Goal: Transaction & Acquisition: Obtain resource

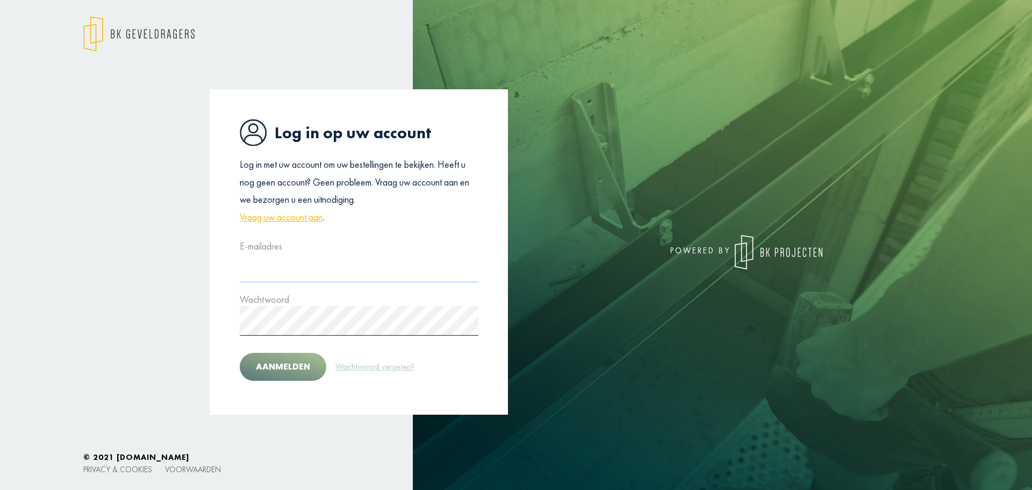
click at [321, 267] on input "text" at bounding box center [359, 268] width 239 height 30
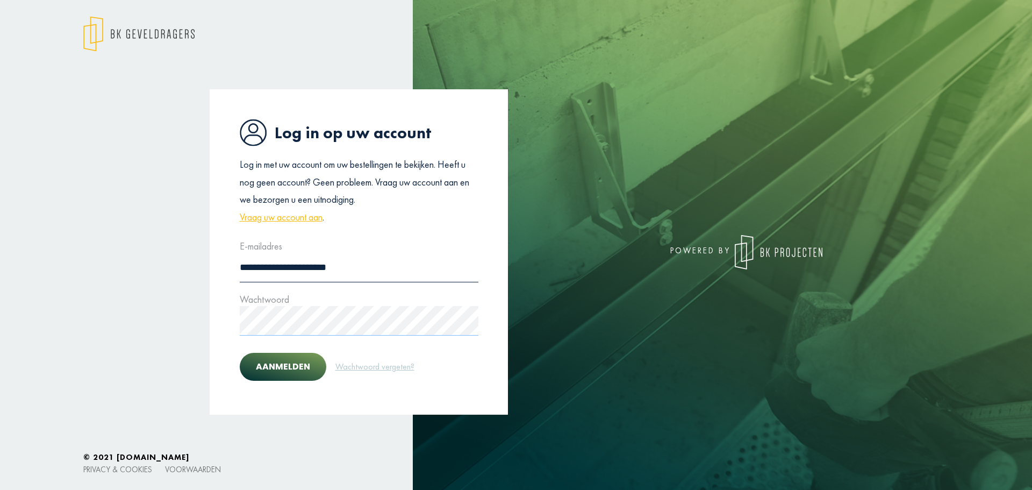
click at [240, 353] on button "Aanmelden" at bounding box center [283, 367] width 87 height 28
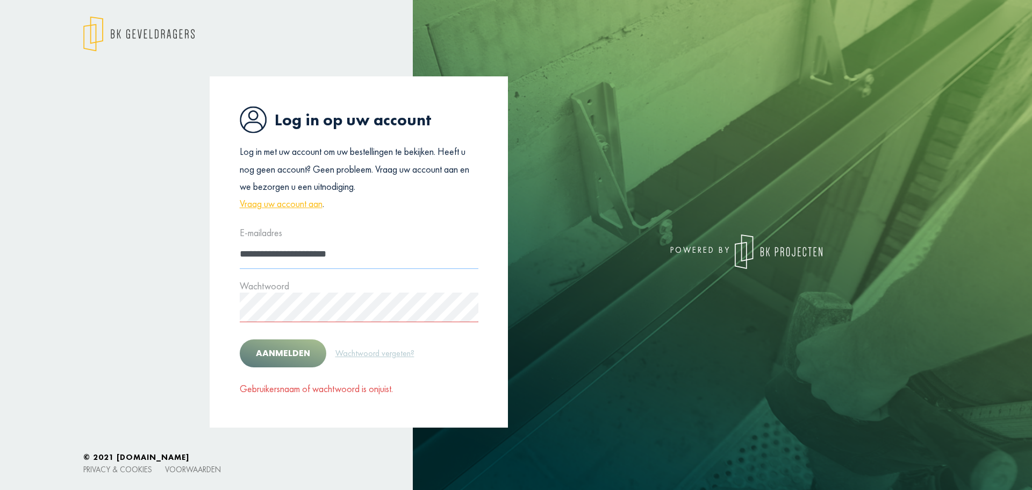
click at [263, 253] on input "**********" at bounding box center [359, 254] width 239 height 30
type input "**********"
click at [240, 339] on button "Aanmelden" at bounding box center [283, 353] width 87 height 28
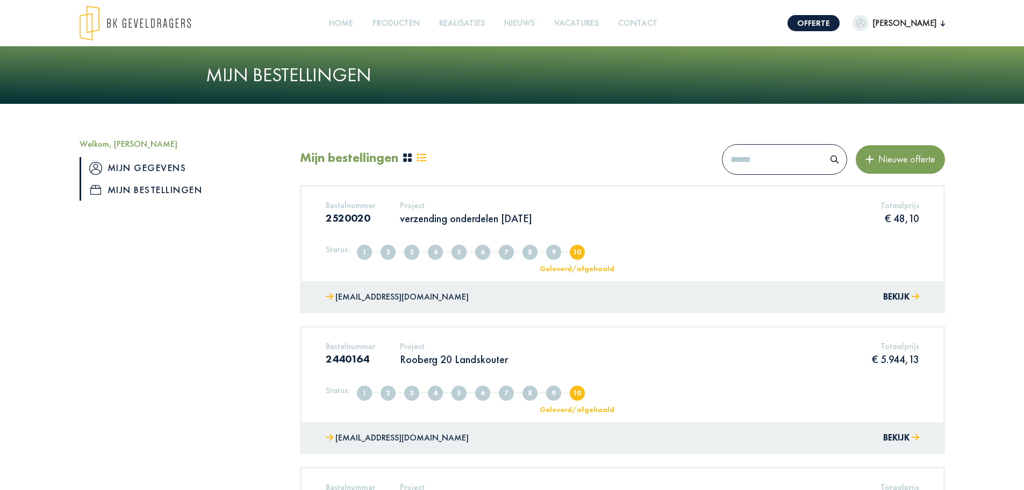
click at [156, 171] on link "Mijn gegevens" at bounding box center [182, 168] width 204 height 22
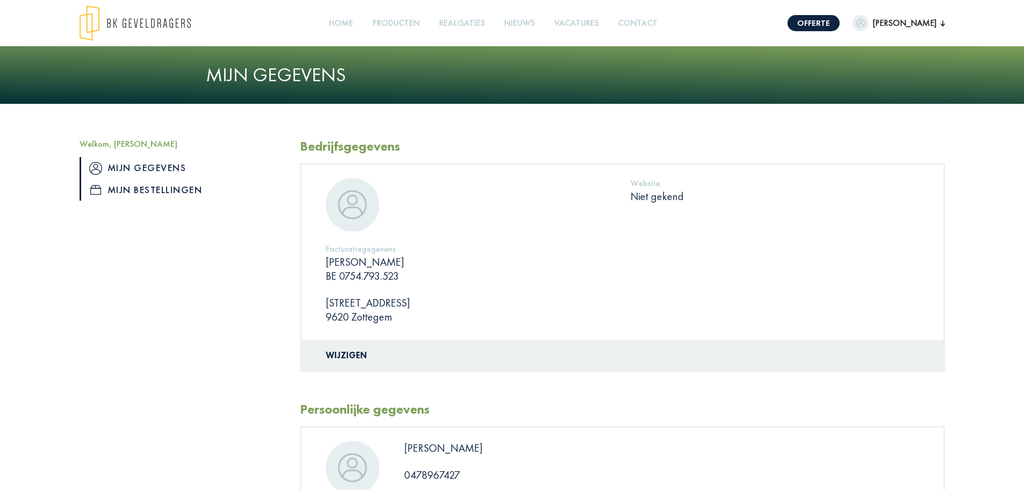
click at [177, 183] on link "Mijn bestellingen" at bounding box center [182, 190] width 204 height 22
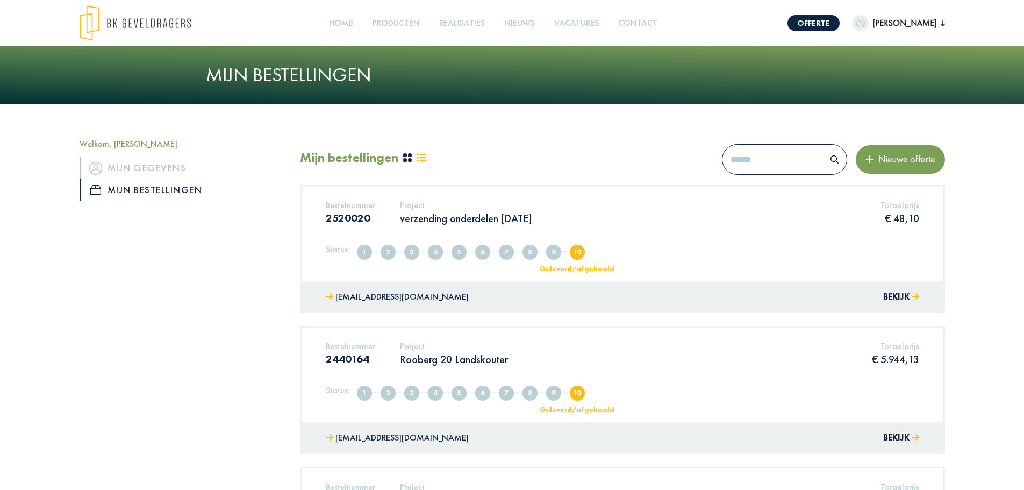
click at [885, 161] on span "Nieuwe offerte" at bounding box center [904, 159] width 61 height 12
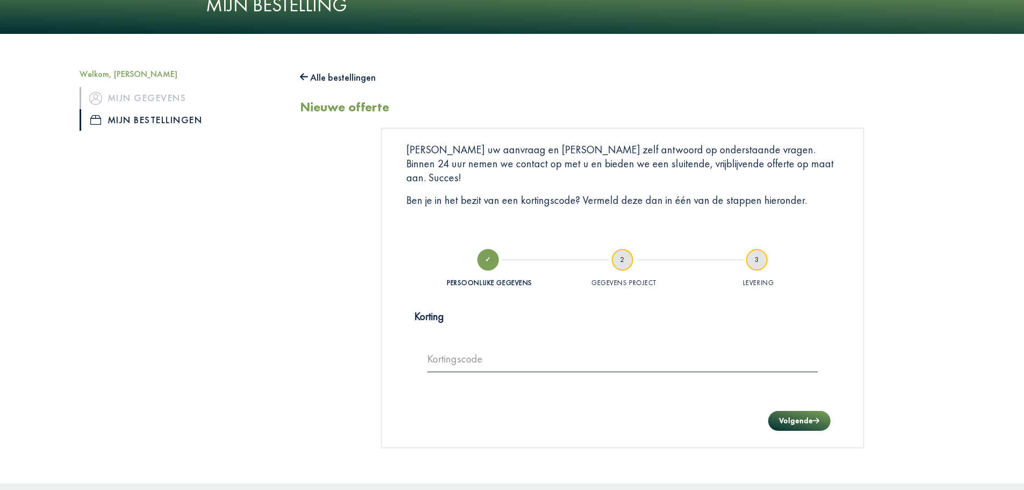
scroll to position [66, 0]
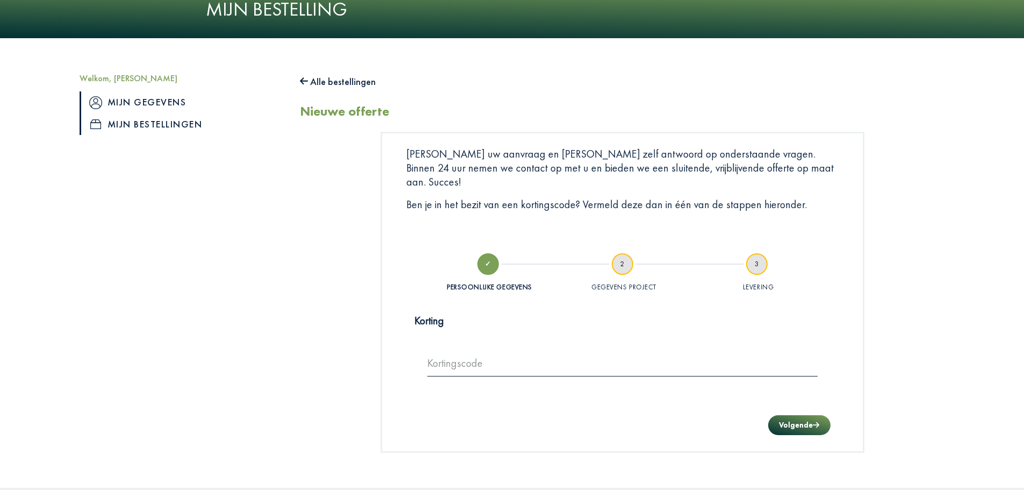
click at [131, 102] on link "Mijn gegevens" at bounding box center [182, 102] width 204 height 22
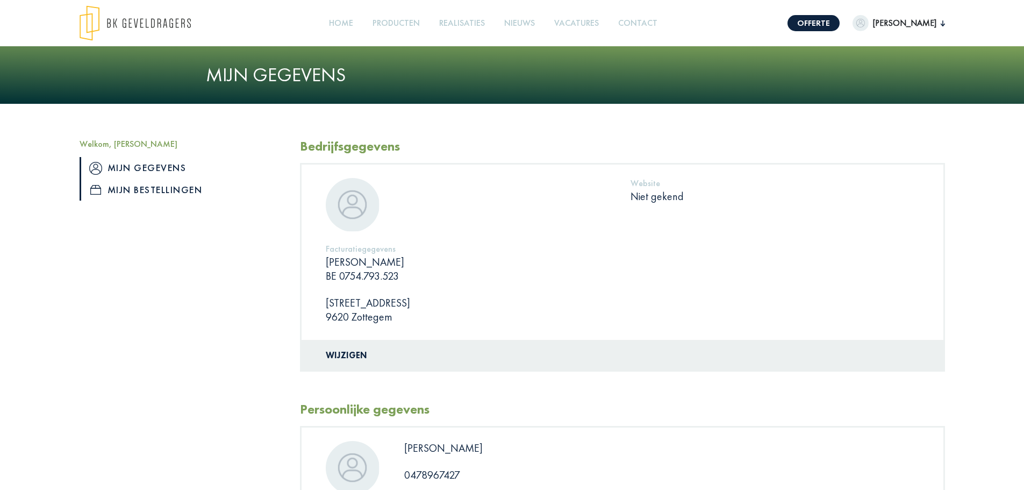
click at [131, 185] on link "Mijn bestellingen" at bounding box center [182, 190] width 204 height 22
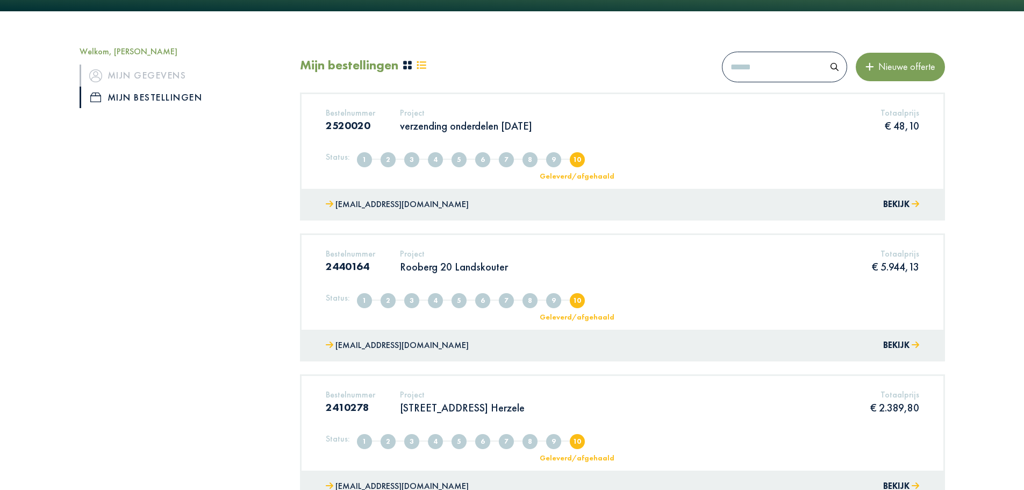
scroll to position [161, 0]
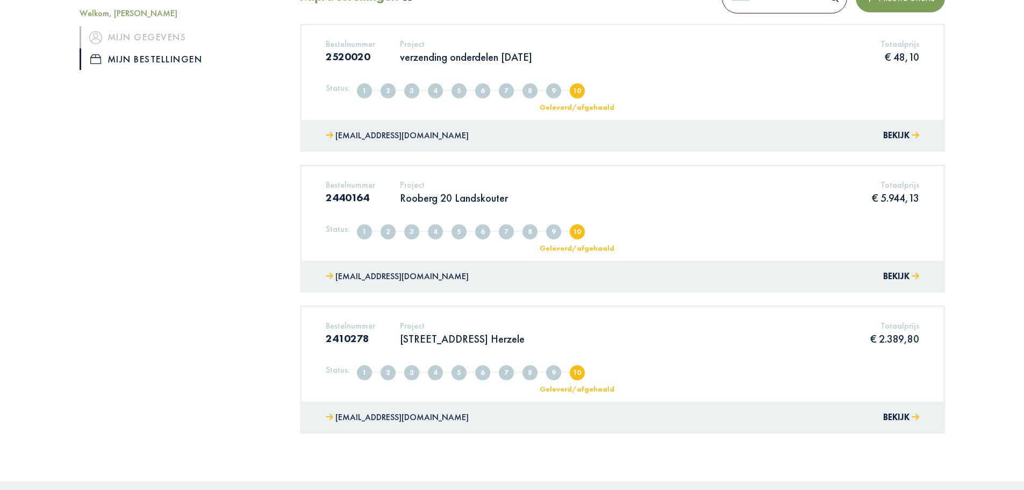
click at [517, 207] on div "Bestelnummer 2440164 Project Rooberg 20 Landskouter Totaalprijs € 5.944,13" at bounding box center [623, 196] width 610 height 33
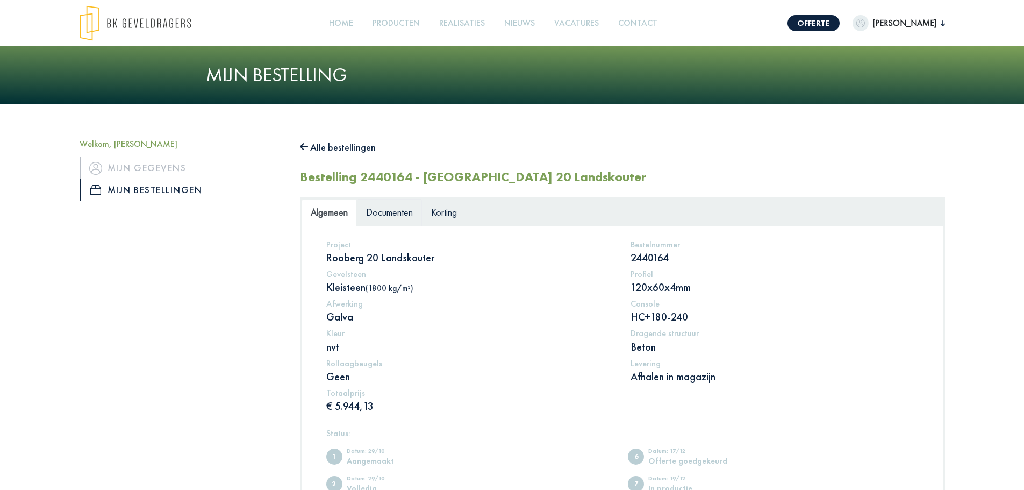
click at [403, 211] on span "Documenten" at bounding box center [389, 212] width 47 height 12
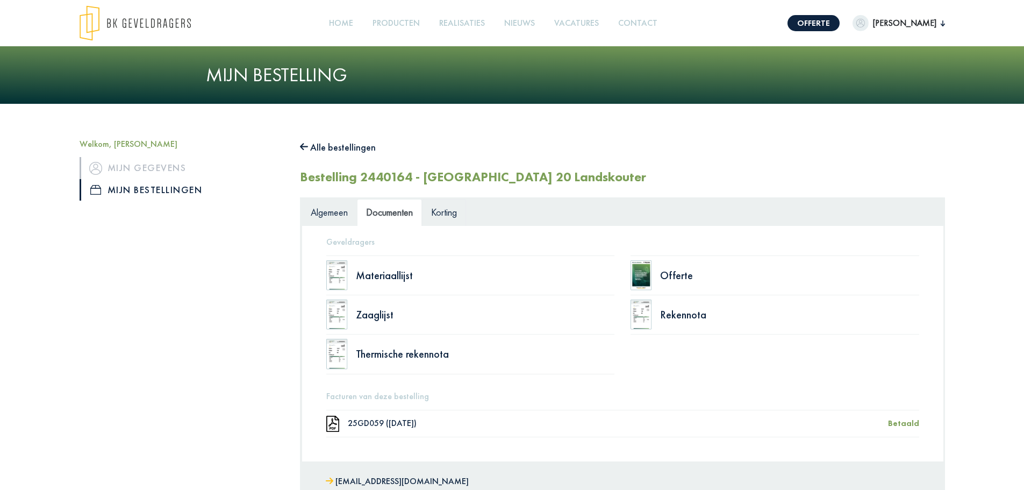
click at [457, 215] on span "Korting" at bounding box center [444, 212] width 26 height 12
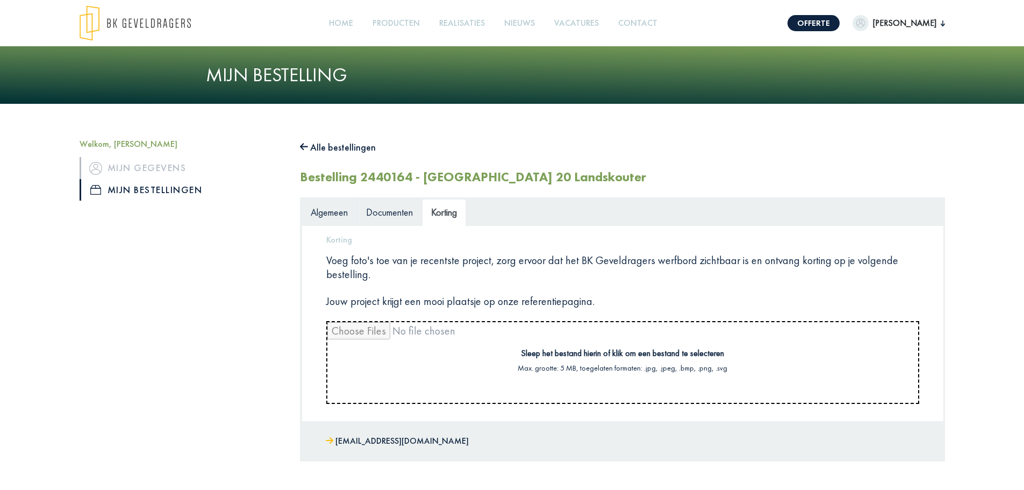
click at [404, 215] on span "Documenten" at bounding box center [389, 212] width 47 height 12
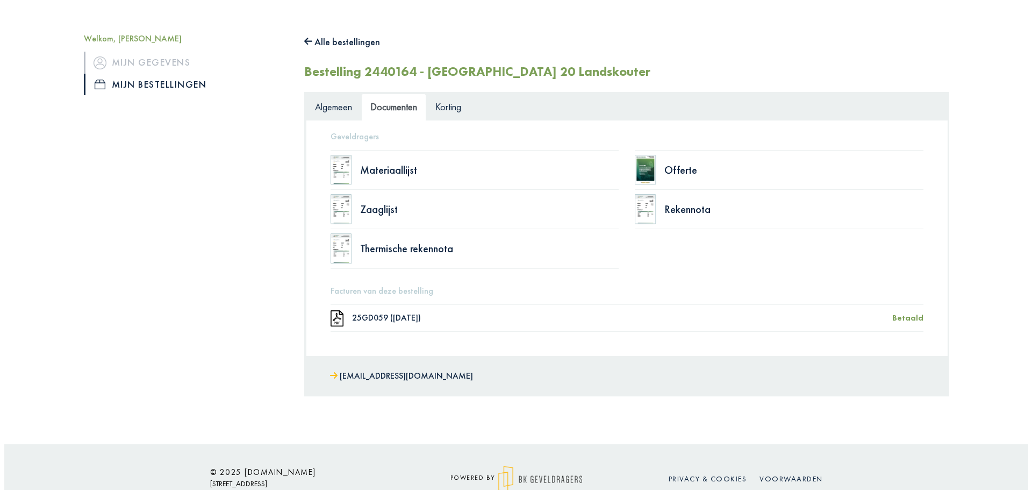
scroll to position [108, 0]
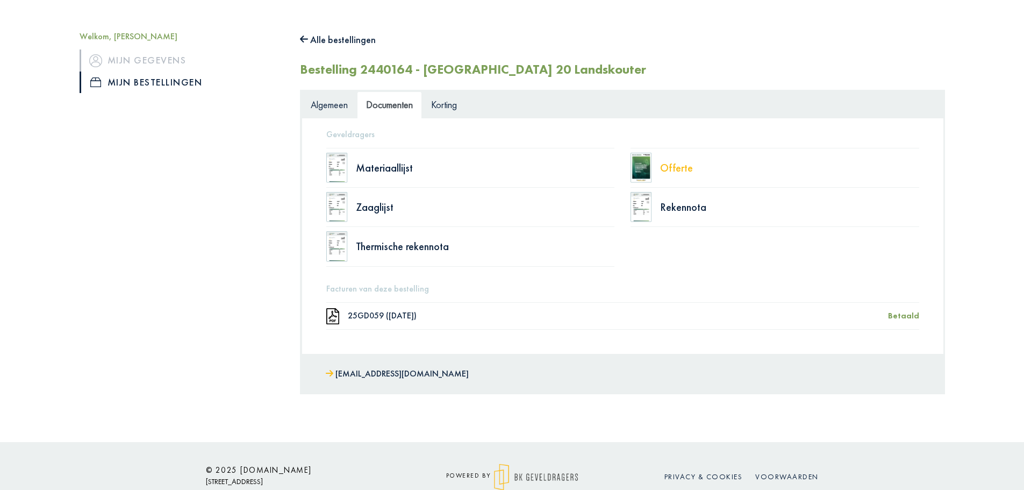
click at [679, 171] on div "Offerte" at bounding box center [789, 167] width 259 height 11
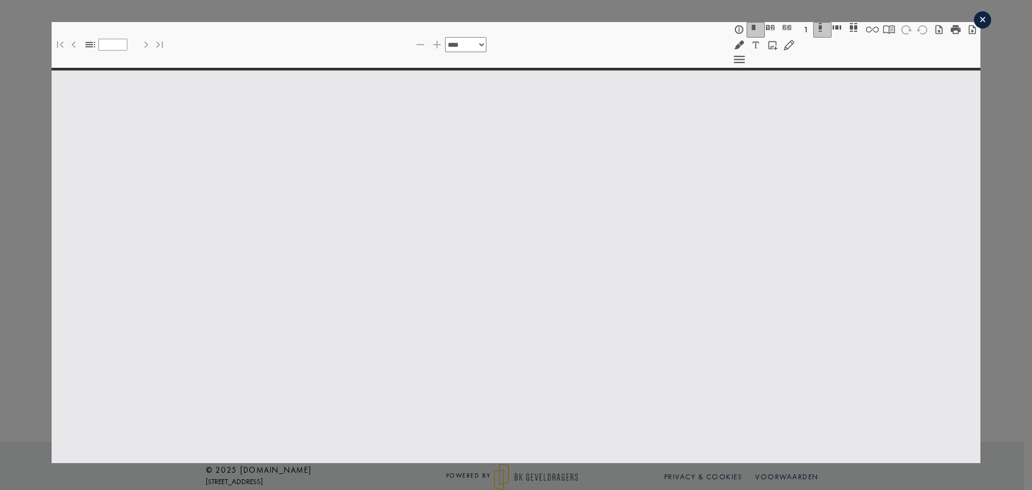
select select "******"
type input "*"
select select "****"
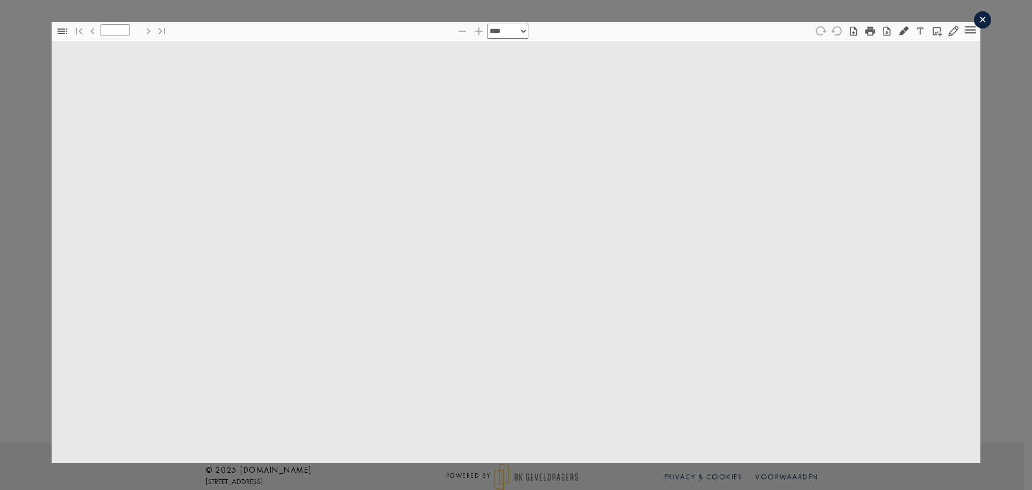
type input "*"
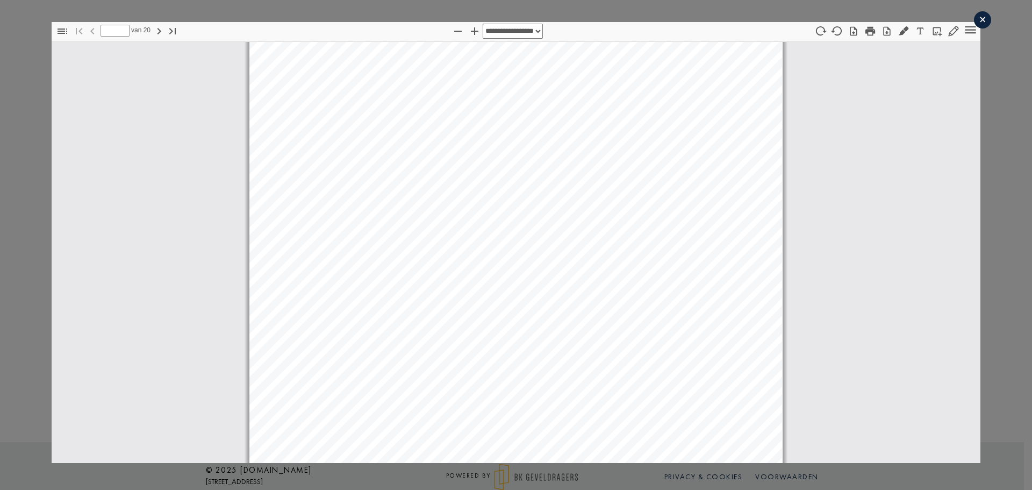
select select "****"
type input "**"
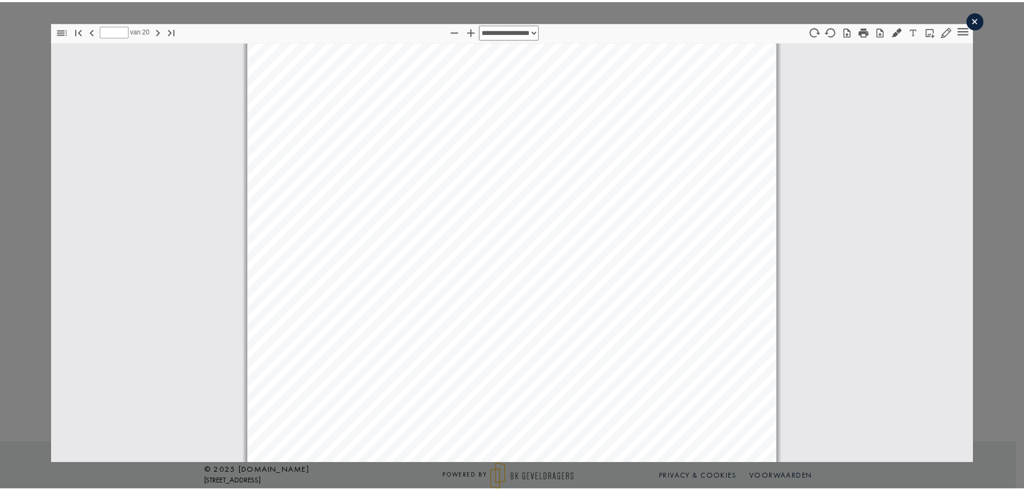
scroll to position [13817, 0]
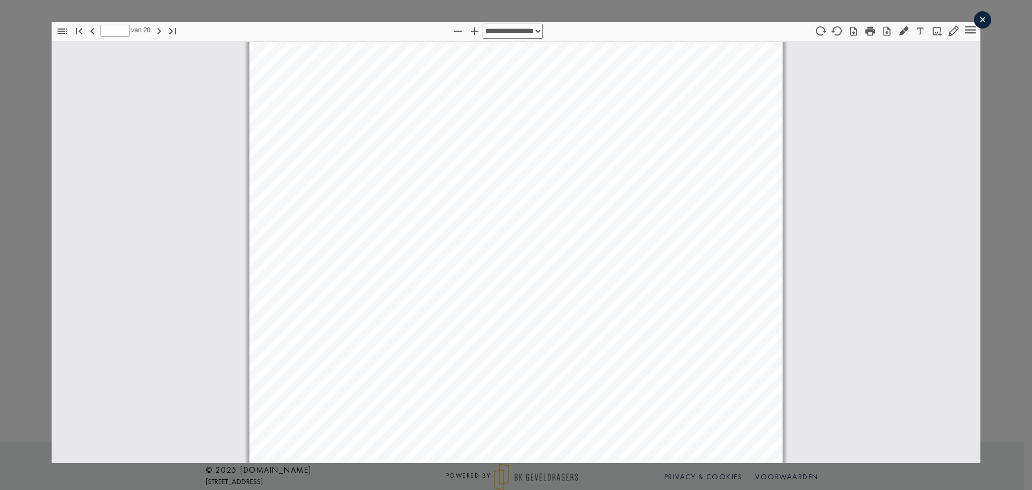
click at [975, 24] on div "×" at bounding box center [982, 19] width 17 height 17
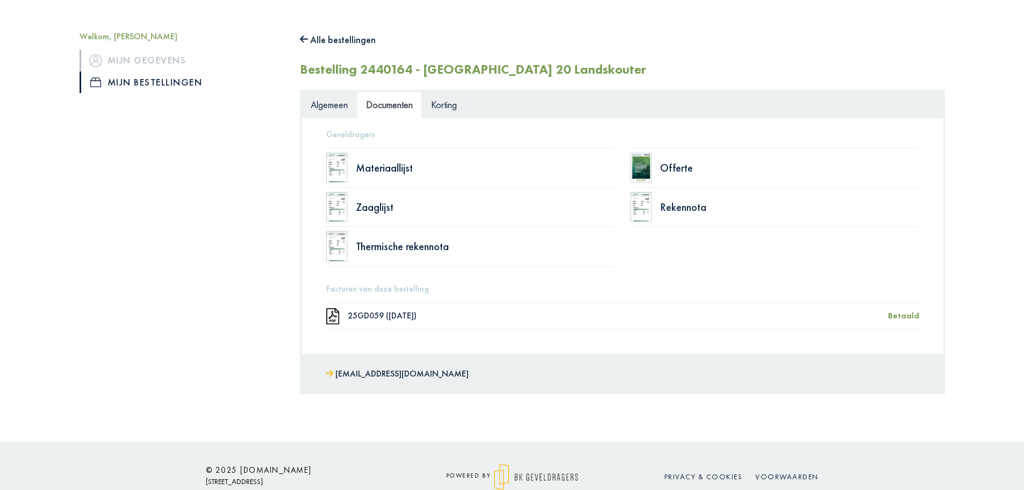
click at [447, 108] on span "Korting" at bounding box center [444, 104] width 26 height 12
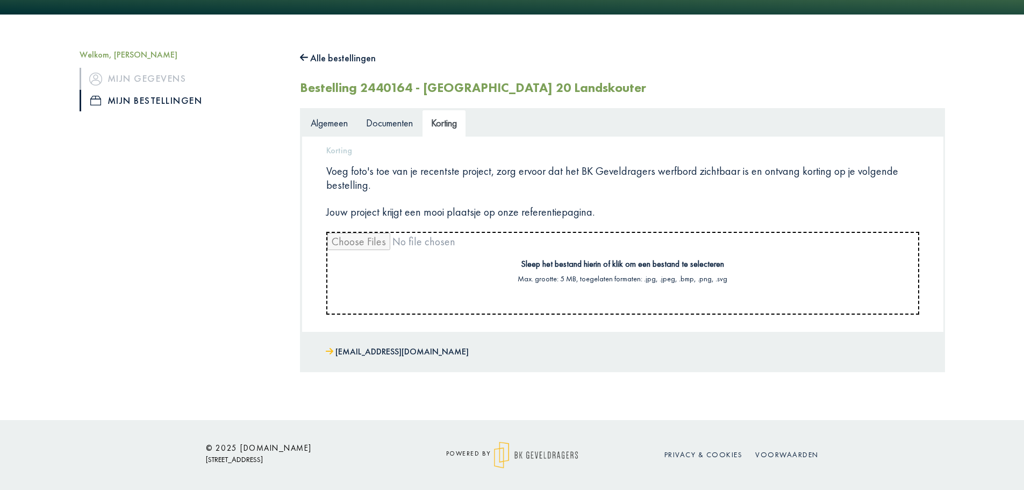
scroll to position [89, 0]
click at [541, 263] on input "file" at bounding box center [622, 273] width 591 height 81
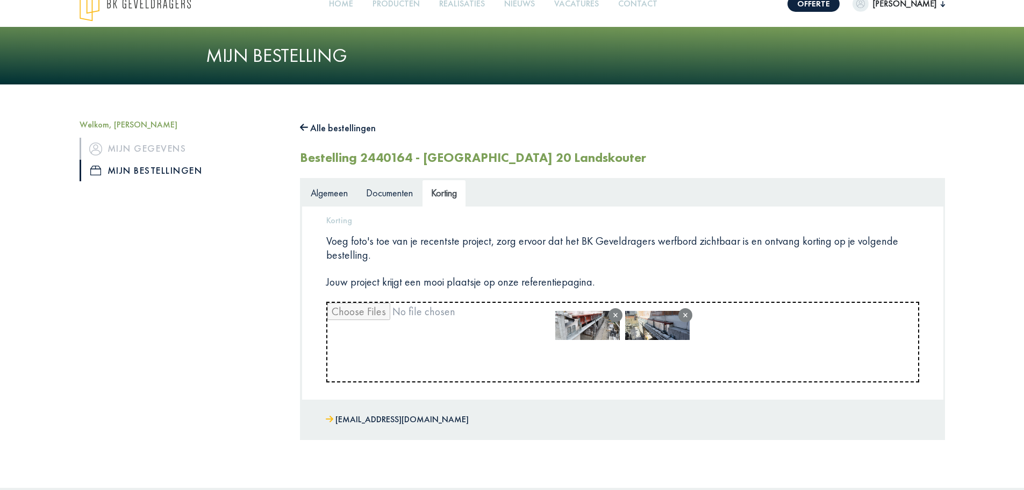
scroll to position [0, 0]
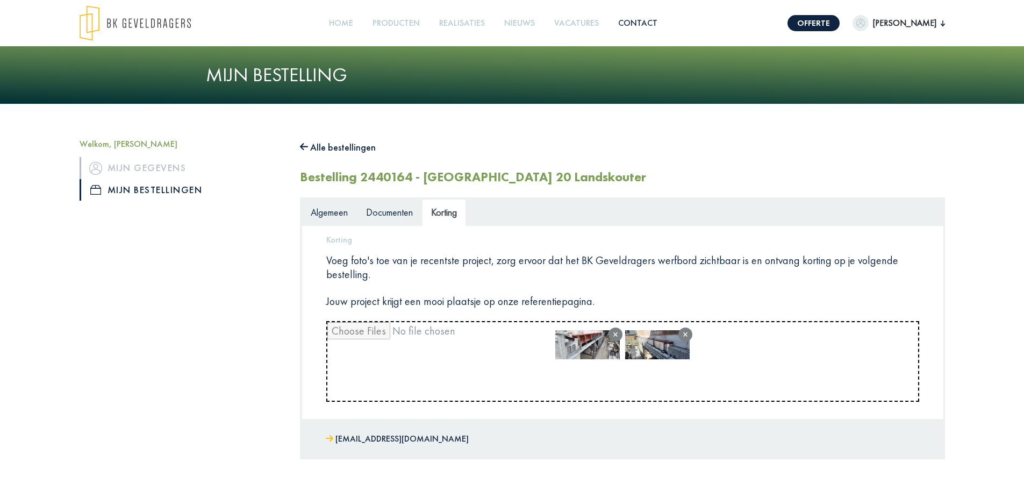
click at [655, 22] on link "Contact" at bounding box center [638, 23] width 48 height 24
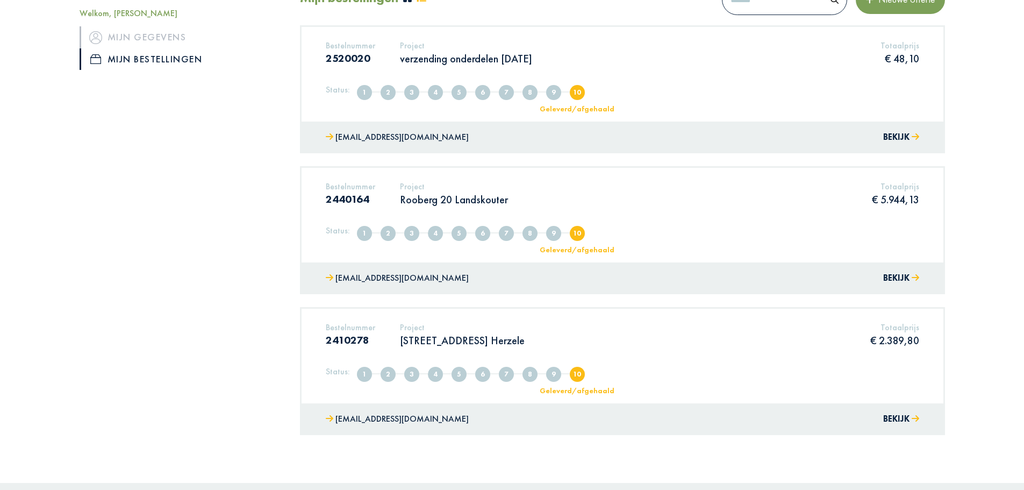
scroll to position [161, 0]
click at [347, 194] on h3 "2440164" at bounding box center [350, 197] width 49 height 13
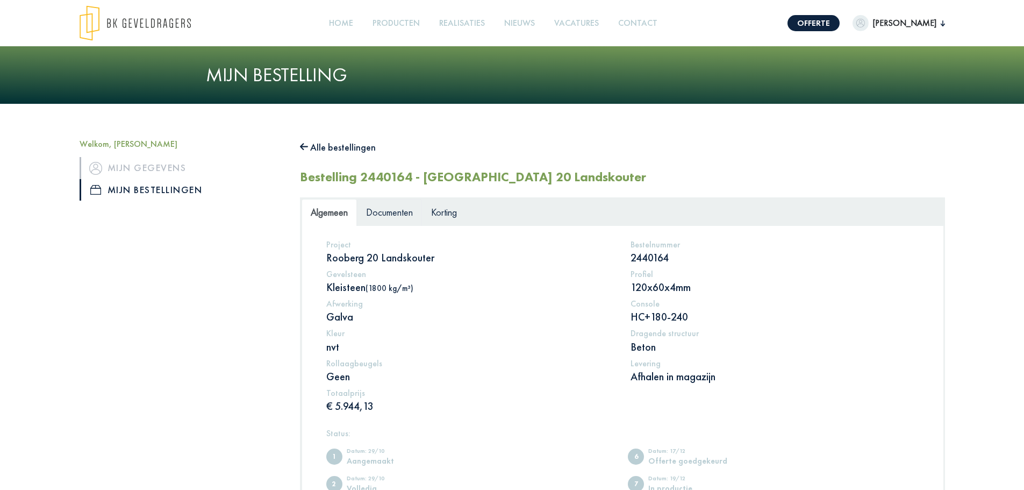
click at [395, 214] on span "Documenten" at bounding box center [389, 212] width 47 height 12
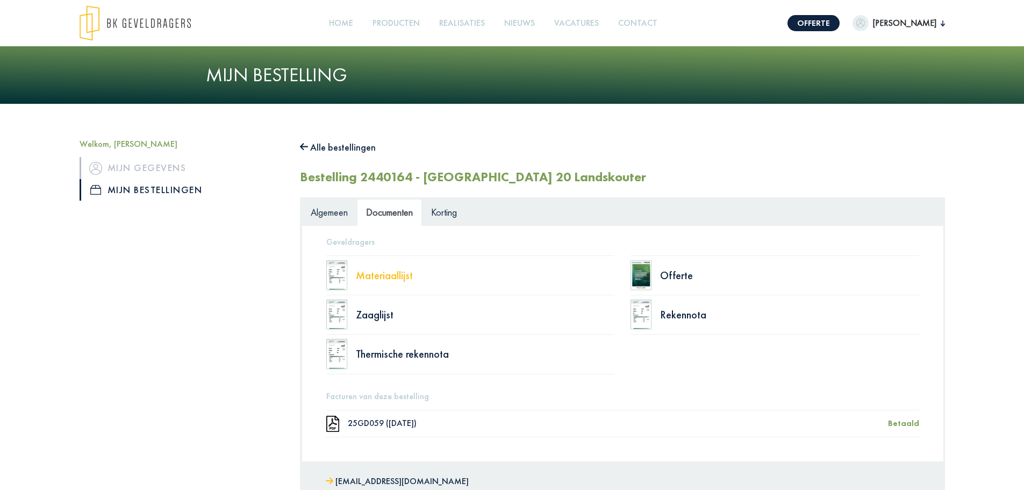
click at [404, 274] on div "Materiaallijst" at bounding box center [485, 275] width 259 height 11
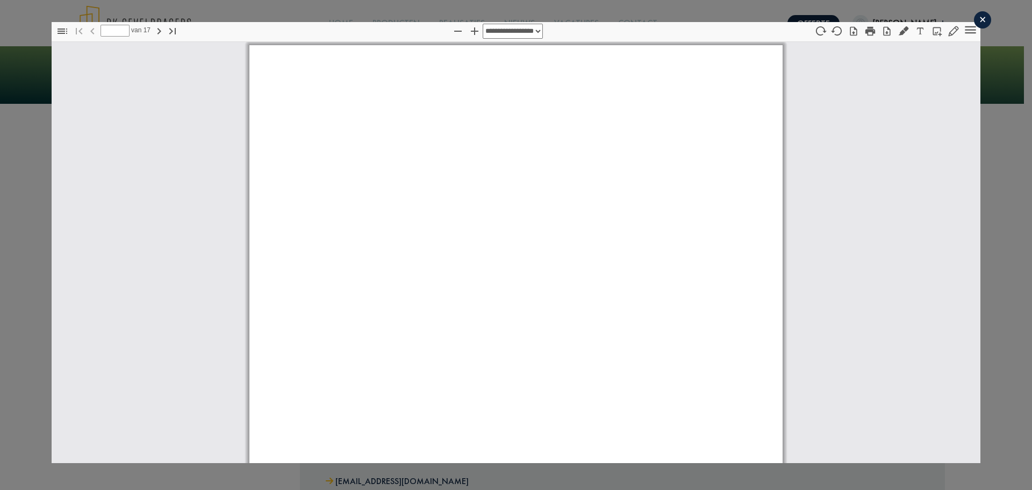
type input "*"
select select "****"
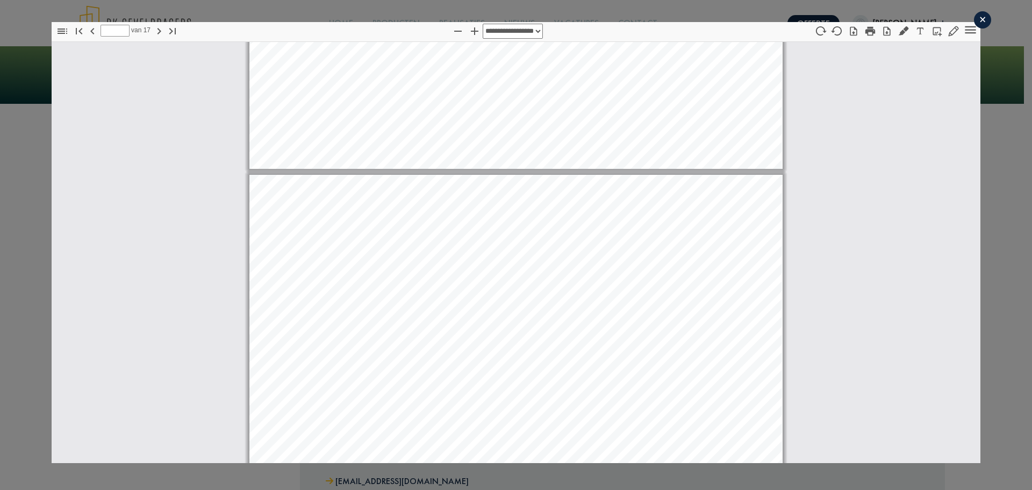
scroll to position [2204, 0]
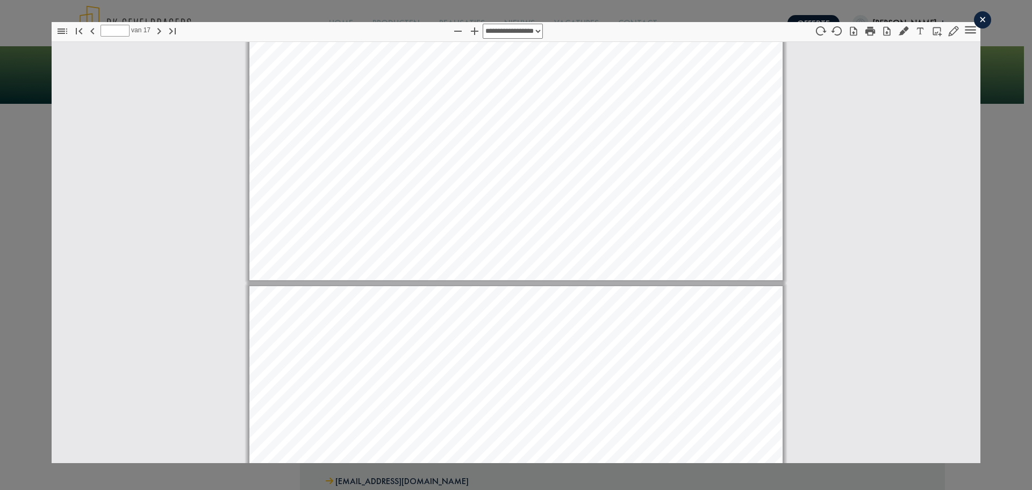
type input "**"
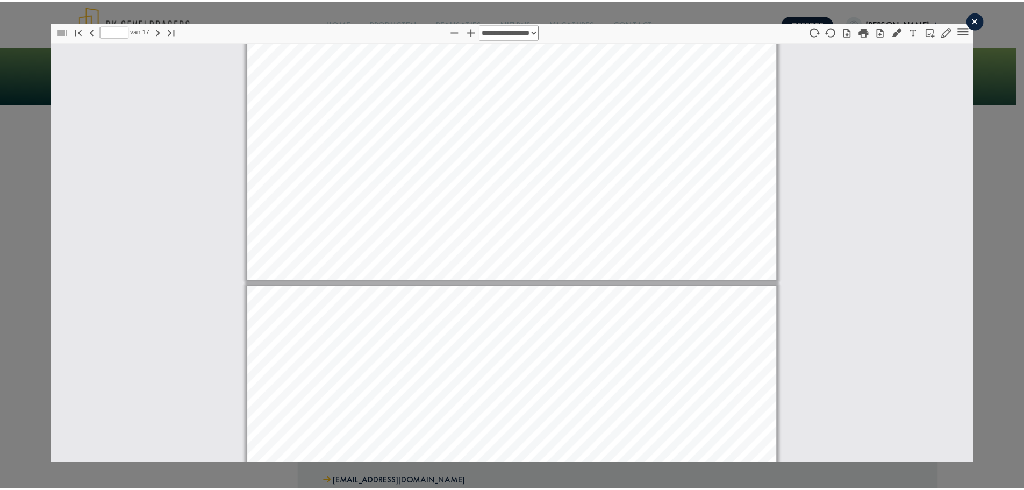
scroll to position [6774, 0]
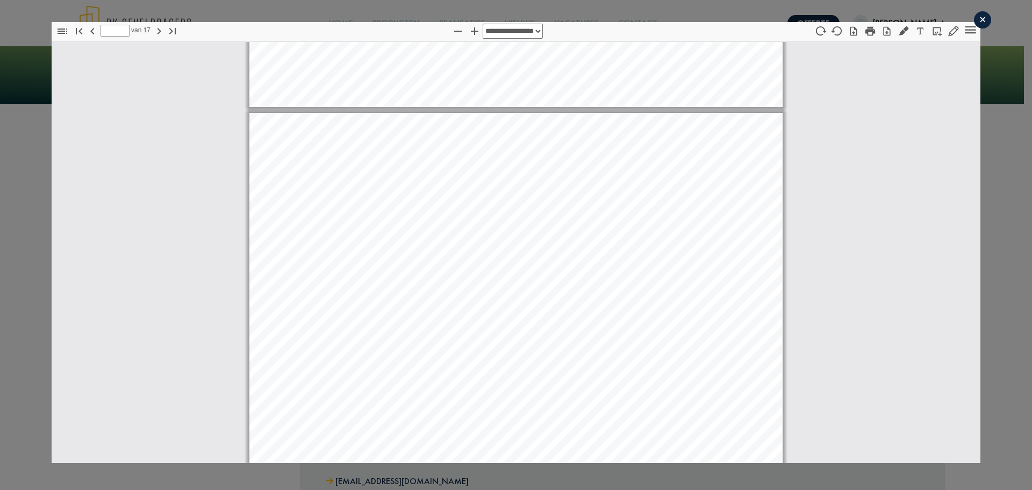
click at [976, 22] on div "×" at bounding box center [982, 19] width 17 height 17
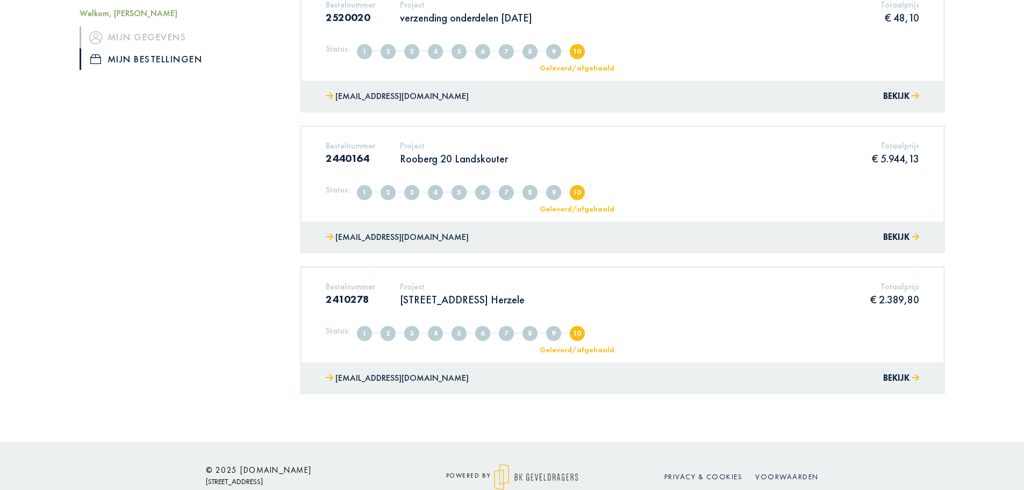
scroll to position [215, 0]
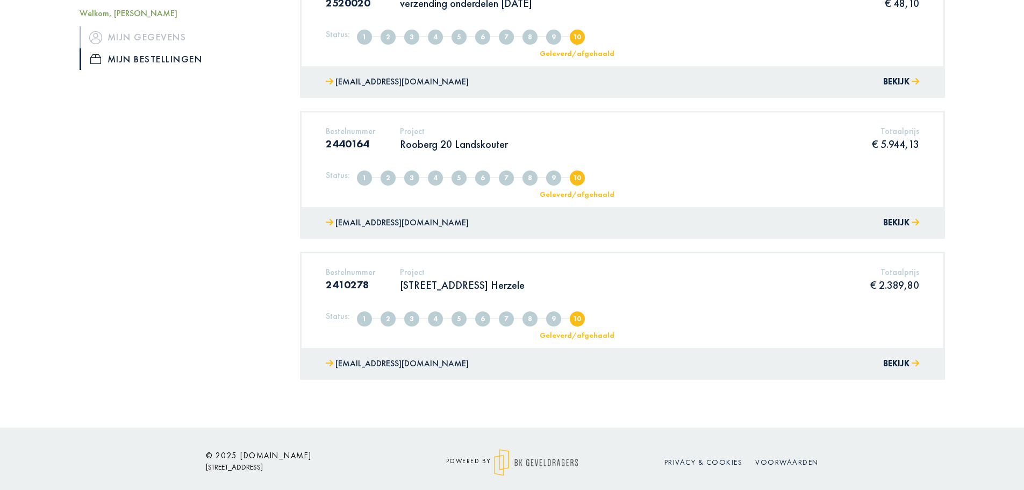
click at [407, 277] on h5 "Project" at bounding box center [462, 272] width 125 height 10
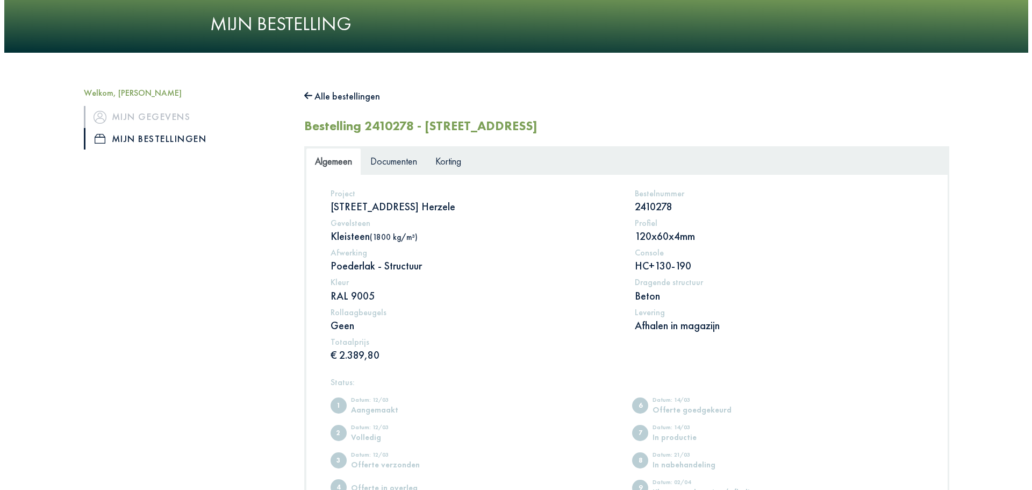
scroll to position [54, 0]
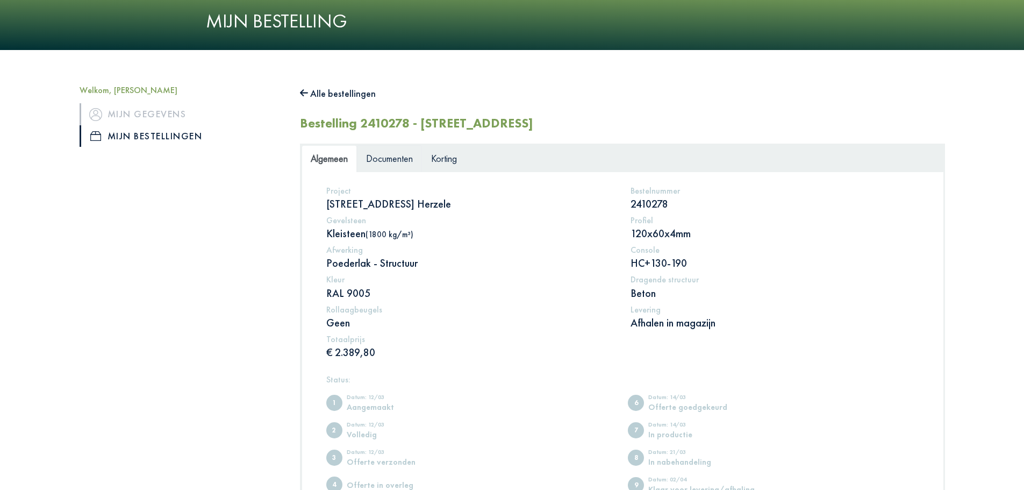
click at [403, 151] on link "Documenten" at bounding box center [389, 158] width 65 height 27
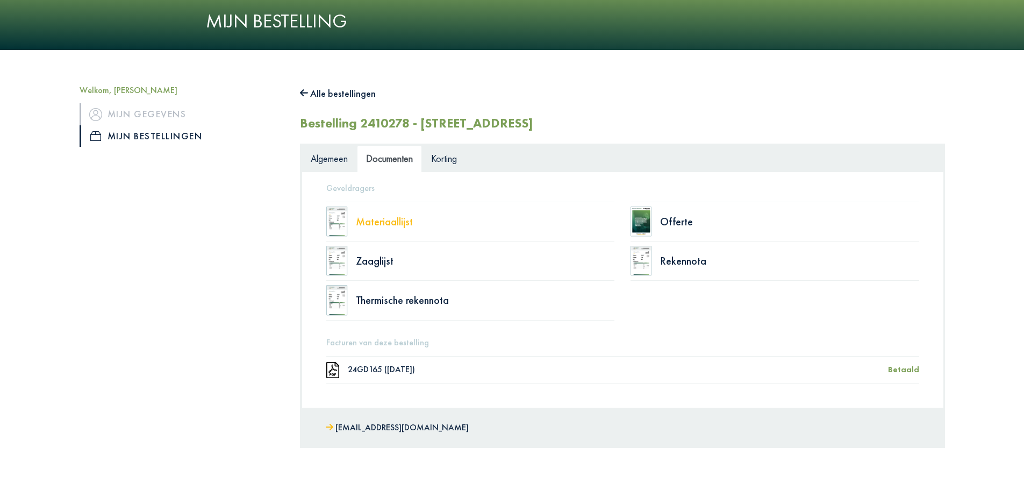
click at [409, 224] on div "Materiaallijst" at bounding box center [485, 221] width 259 height 11
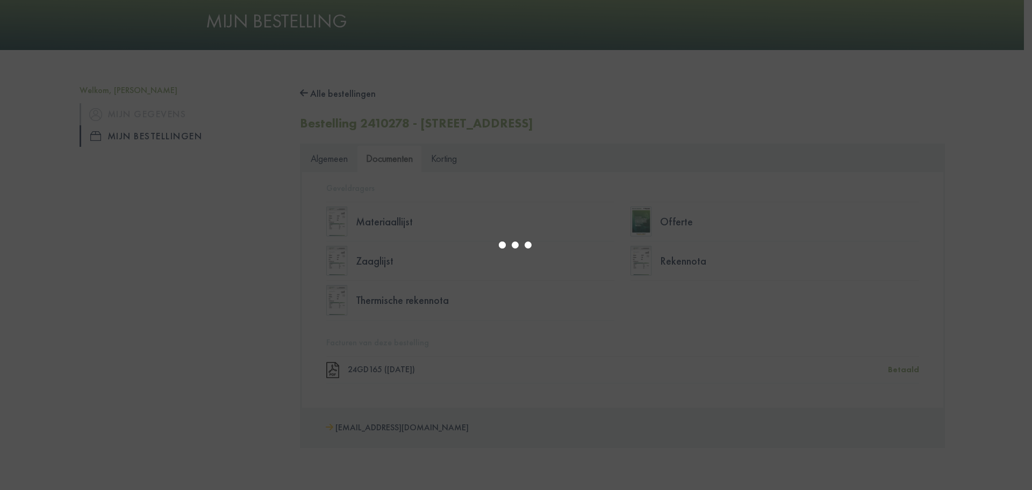
type input "*"
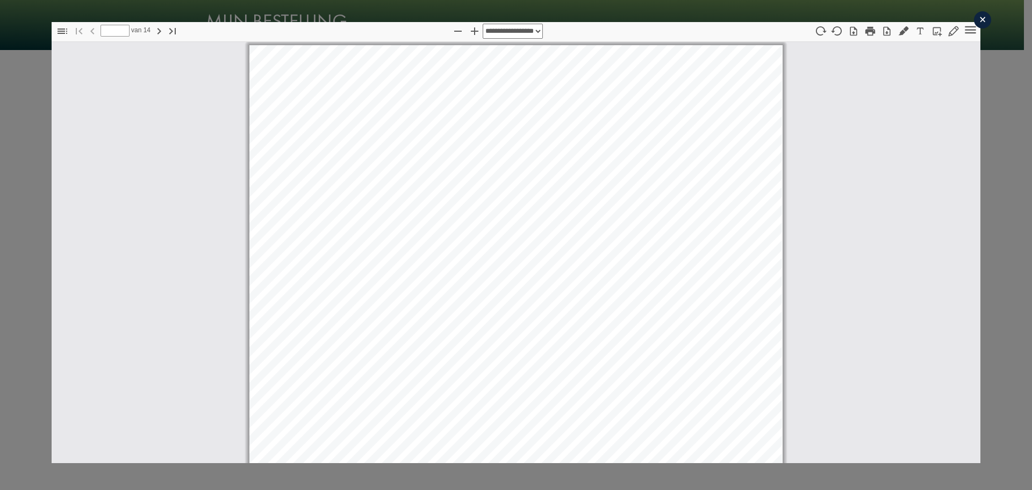
scroll to position [5, 0]
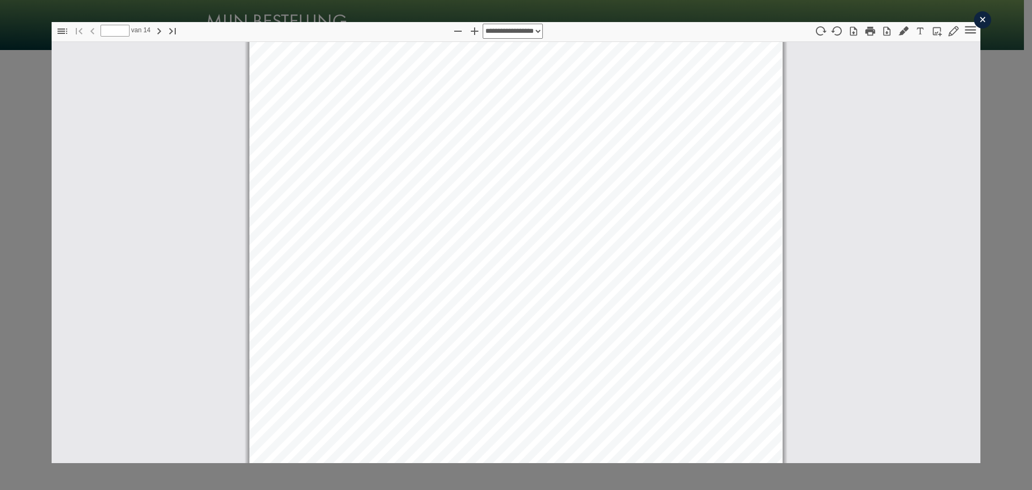
select select "****"
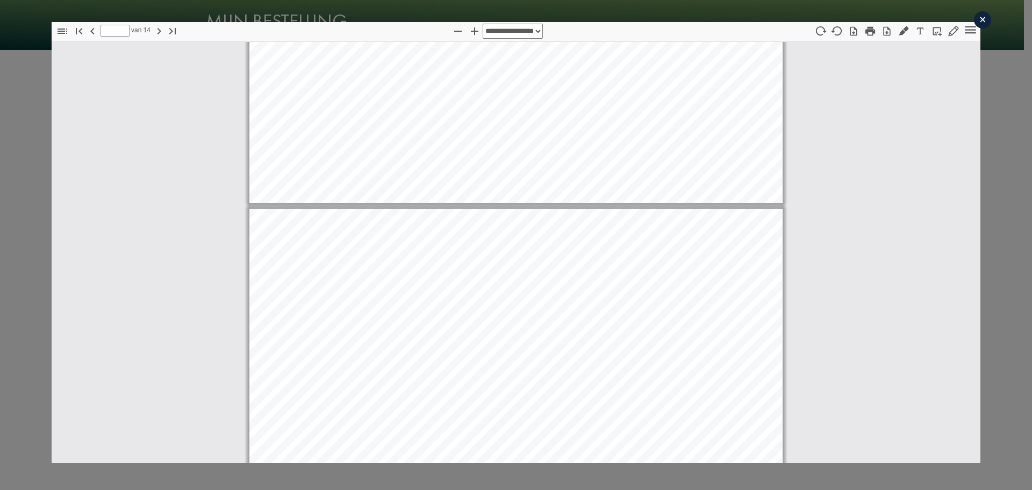
type input "*"
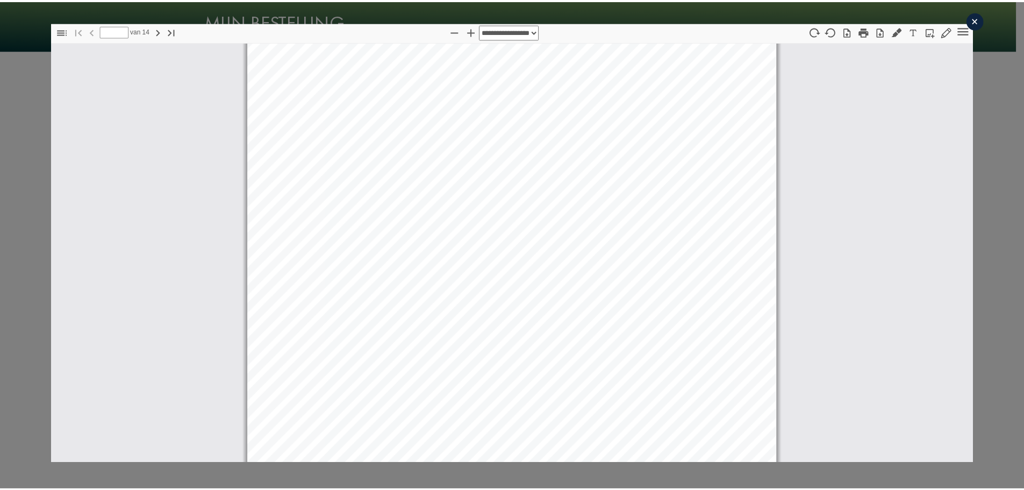
scroll to position [0, 0]
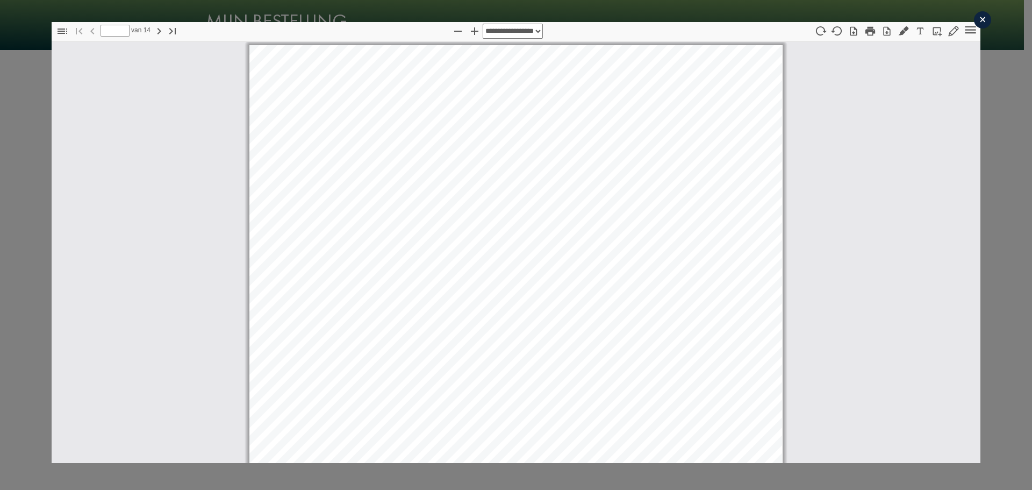
click at [975, 24] on div "×" at bounding box center [982, 19] width 17 height 17
